Goal: Task Accomplishment & Management: Manage account settings

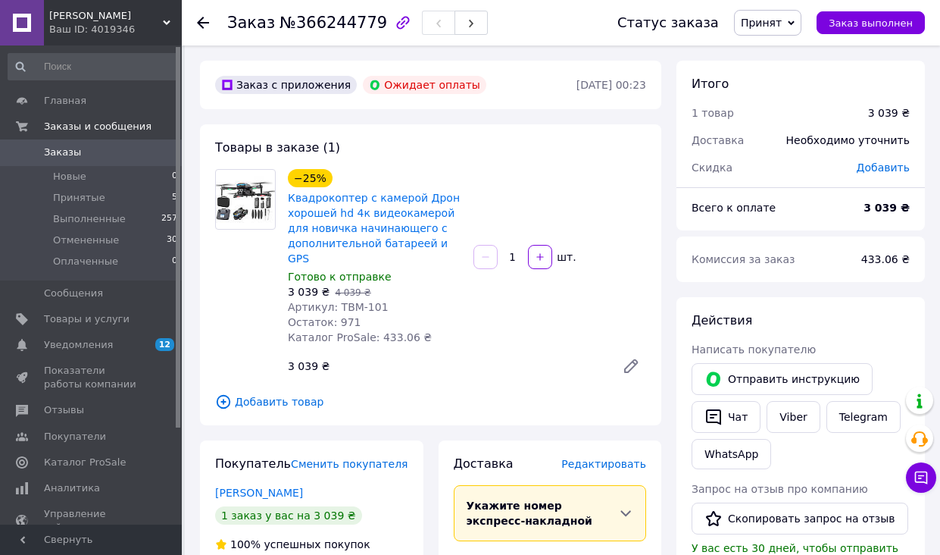
scroll to position [43, 0]
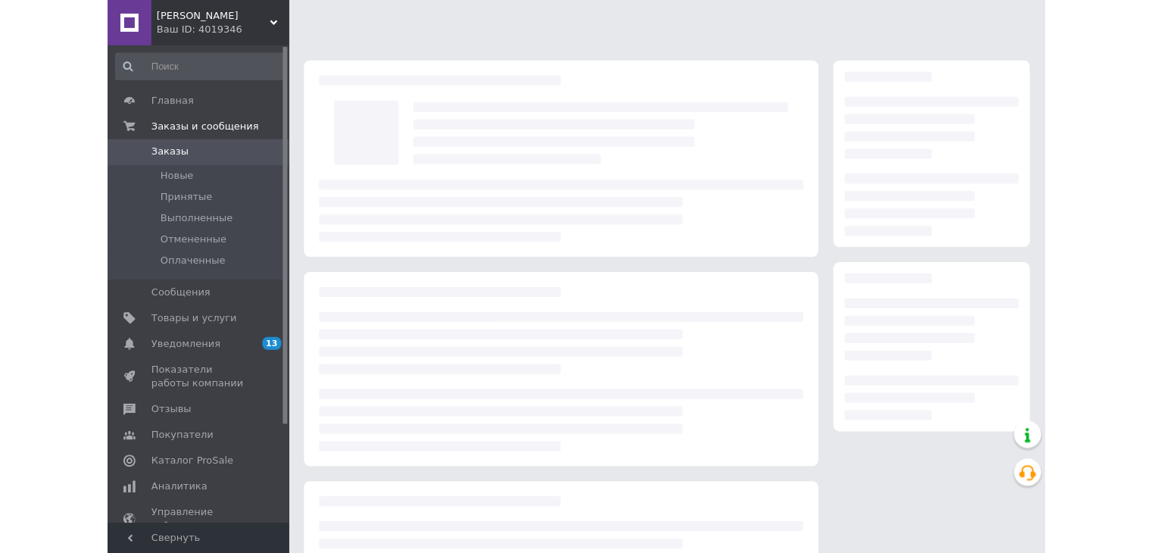
scroll to position [43, 0]
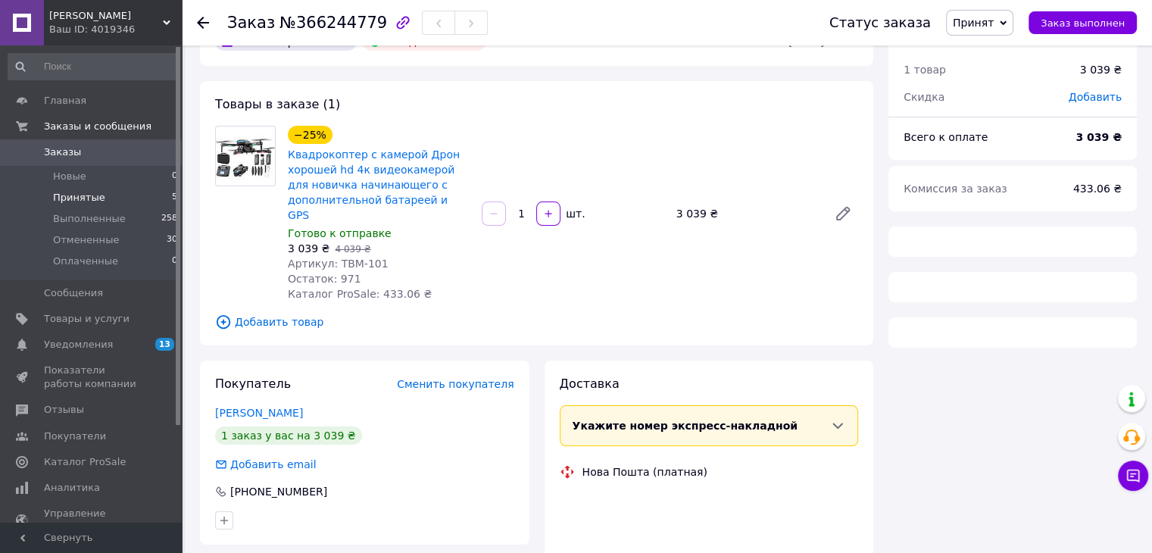
click at [113, 198] on li "Принятые 5" at bounding box center [93, 197] width 186 height 21
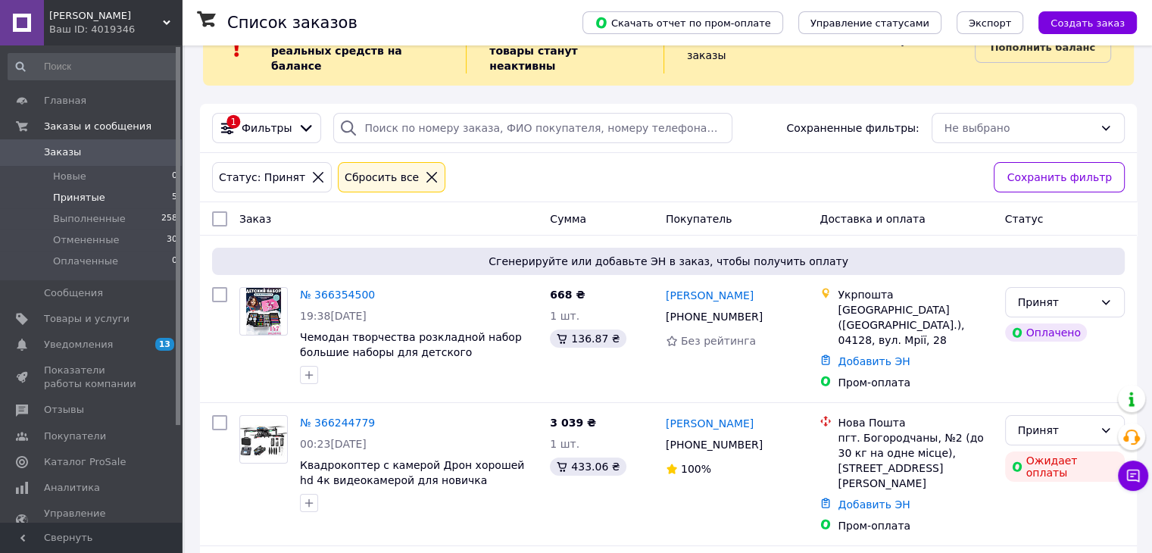
scroll to position [152, 0]
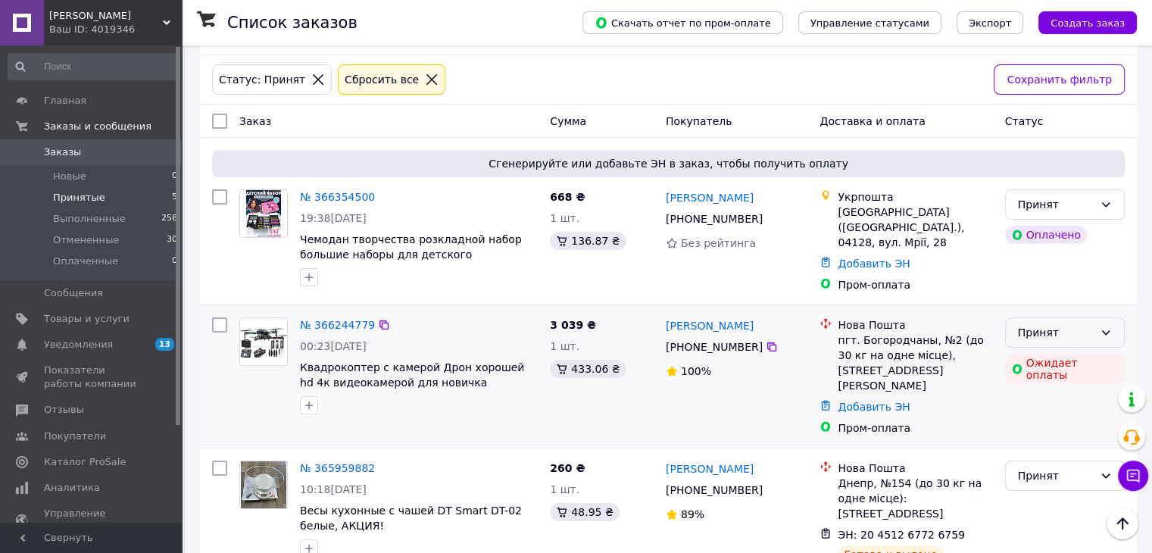
click at [939, 327] on icon at bounding box center [1106, 333] width 12 height 12
click at [939, 361] on li "Отменен" at bounding box center [1064, 371] width 118 height 27
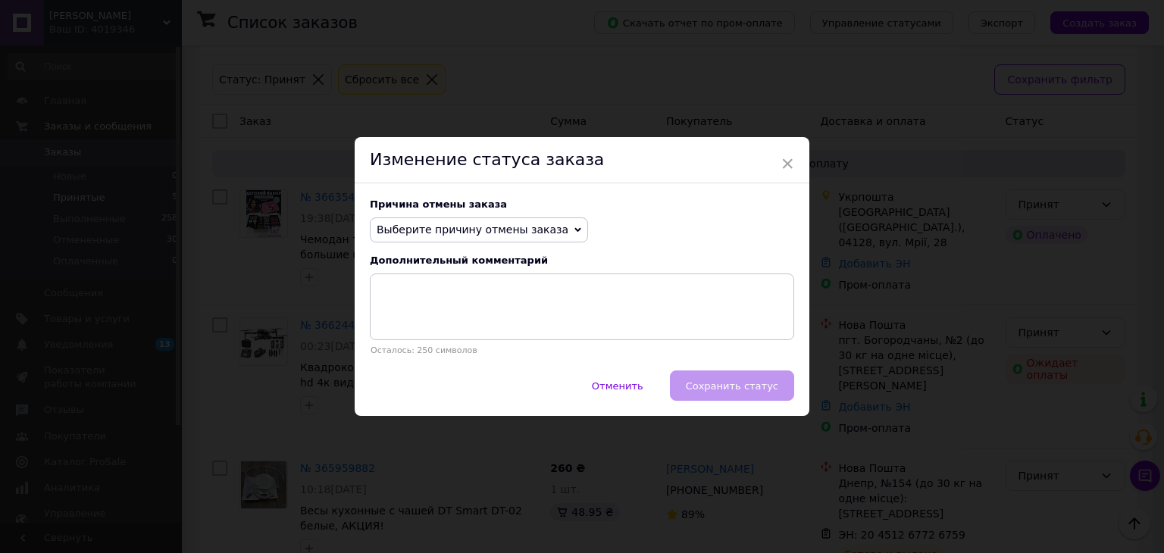
drag, startPoint x: 527, startPoint y: 227, endPoint x: 508, endPoint y: 246, distance: 27.3
click at [524, 227] on span "Выберите причину отмены заказа" at bounding box center [473, 229] width 192 height 12
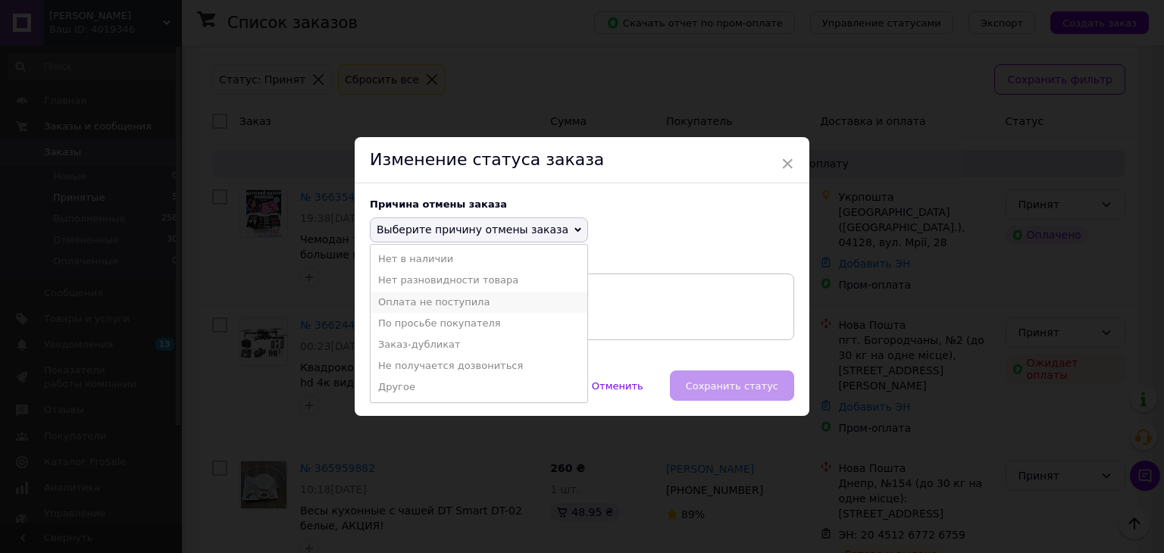
click at [475, 296] on li "Оплата не поступила" at bounding box center [478, 302] width 217 height 21
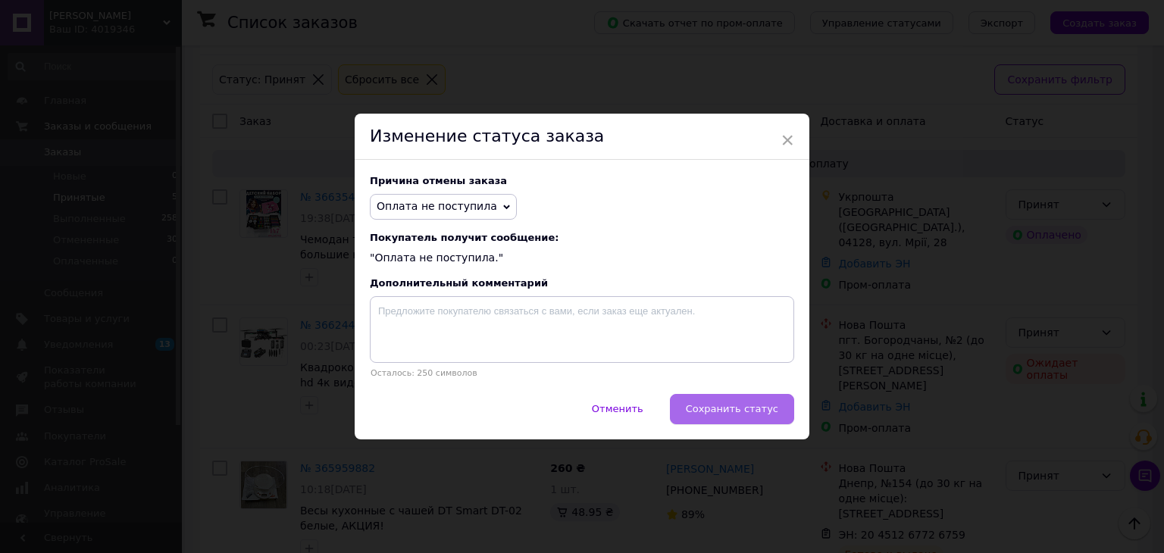
click at [712, 410] on span "Сохранить статус" at bounding box center [732, 408] width 92 height 11
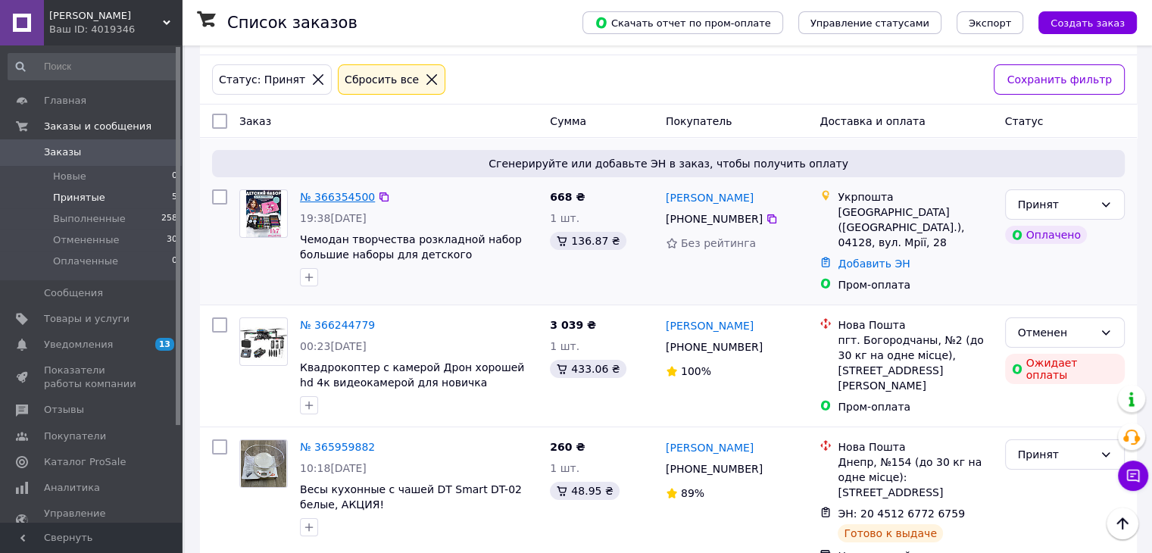
click at [338, 191] on link "№ 366354500" at bounding box center [337, 197] width 75 height 12
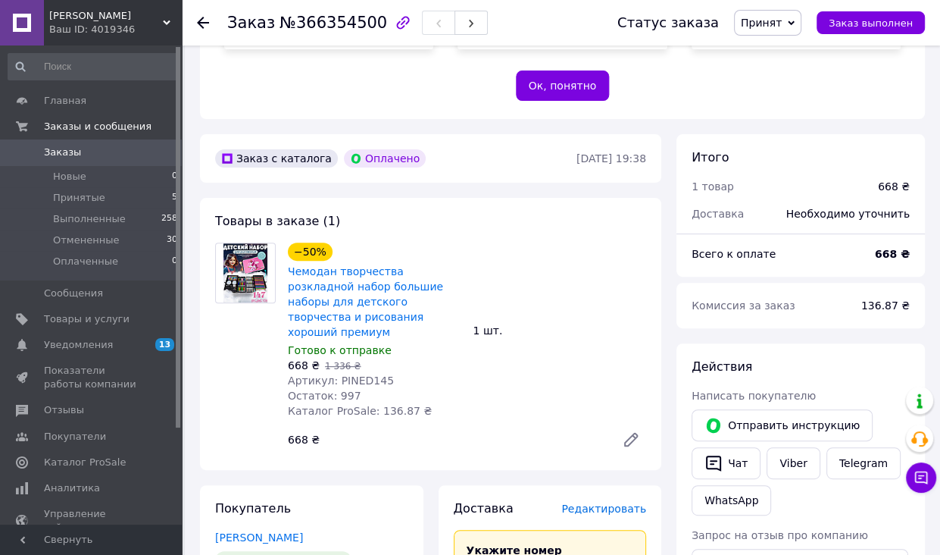
scroll to position [379, 0]
drag, startPoint x: 332, startPoint y: 334, endPoint x: 391, endPoint y: 336, distance: 59.1
click at [391, 372] on div "Артикул: PINED145" at bounding box center [374, 379] width 173 height 15
copy span "PINED145"
click at [86, 378] on span "Показатели работы компании" at bounding box center [92, 377] width 96 height 27
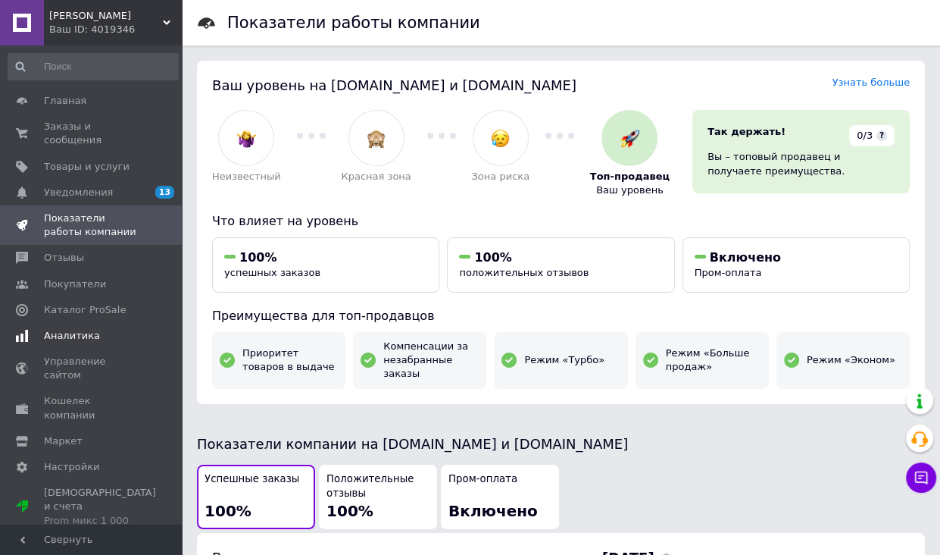
click at [66, 329] on span "Аналитика" at bounding box center [72, 336] width 56 height 14
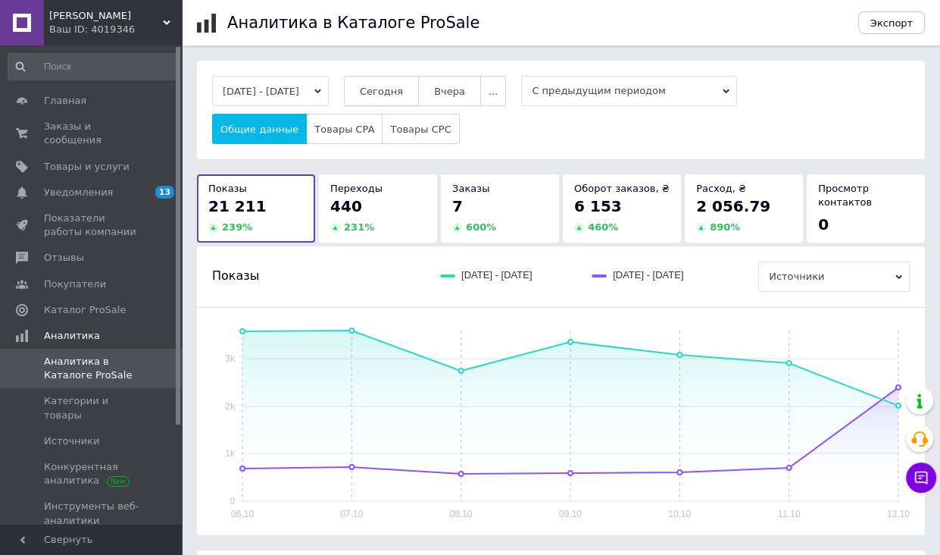
click at [403, 86] on span "Сегодня" at bounding box center [381, 91] width 43 height 11
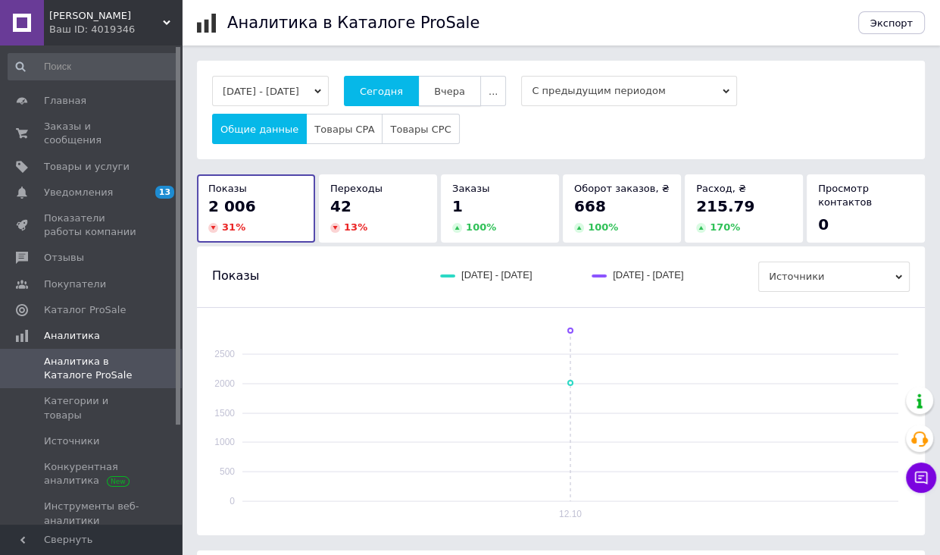
click at [465, 88] on span "Вчера" at bounding box center [449, 91] width 31 height 11
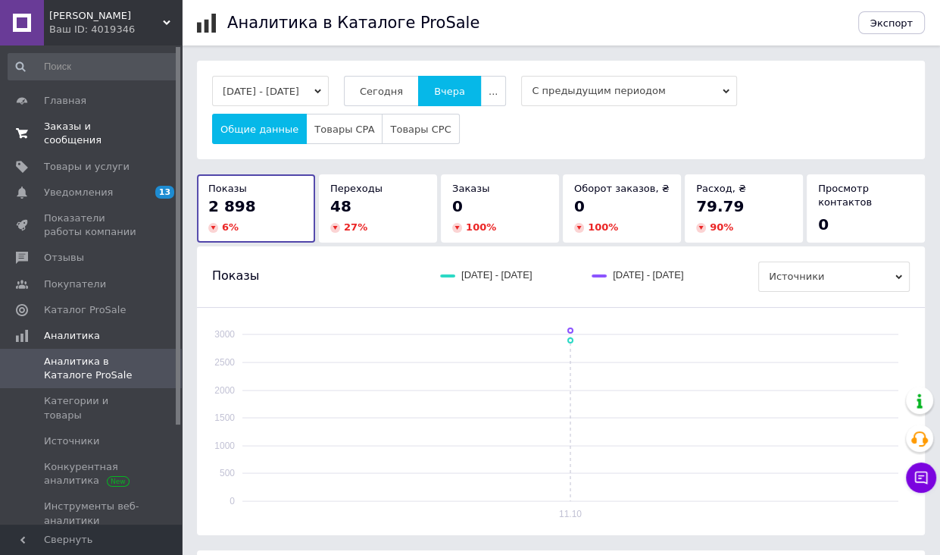
click at [126, 132] on span "Заказы и сообщения" at bounding box center [92, 133] width 96 height 27
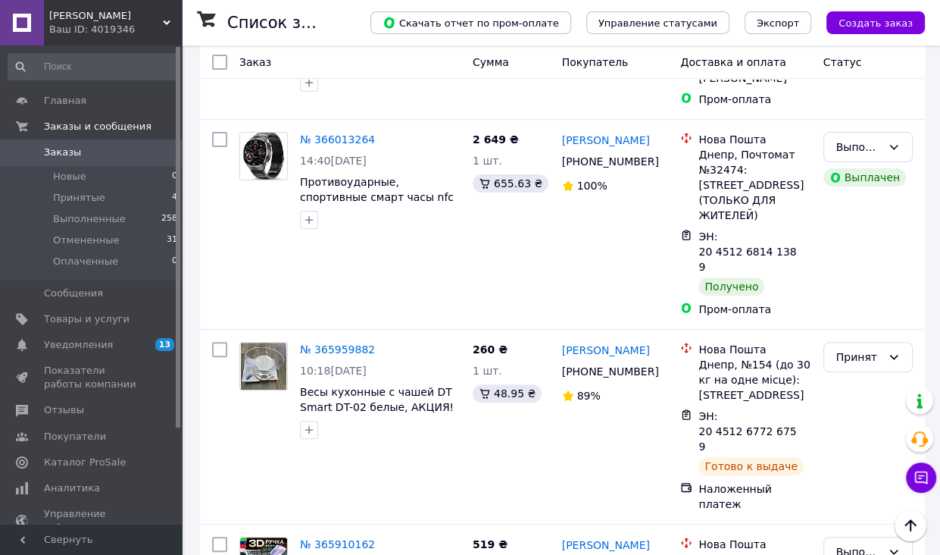
scroll to position [76, 0]
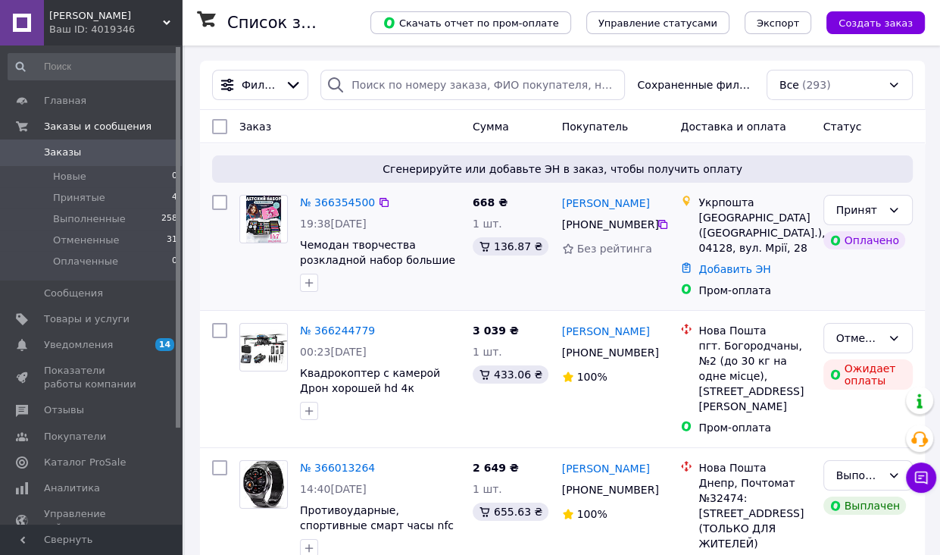
click at [265, 275] on div at bounding box center [263, 243] width 61 height 109
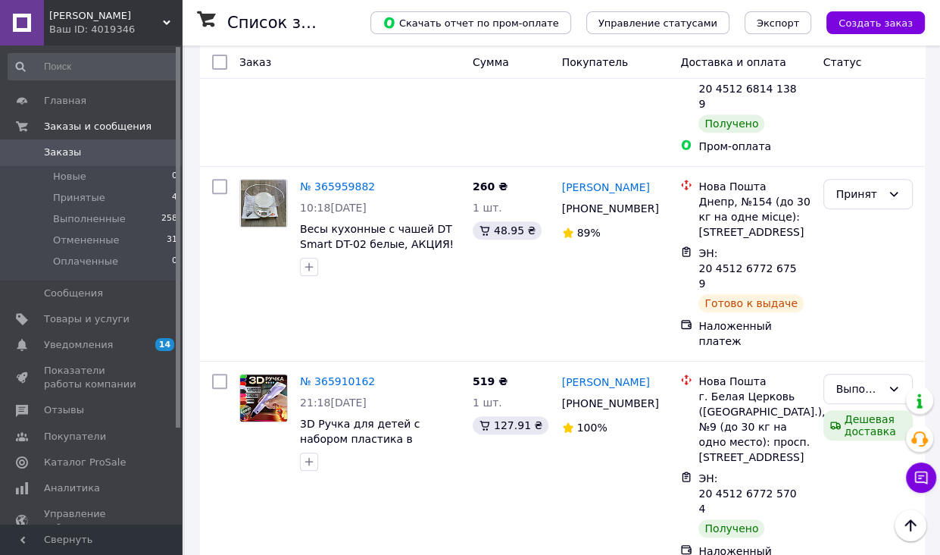
scroll to position [606, 0]
